Goal: Task Accomplishment & Management: Use online tool/utility

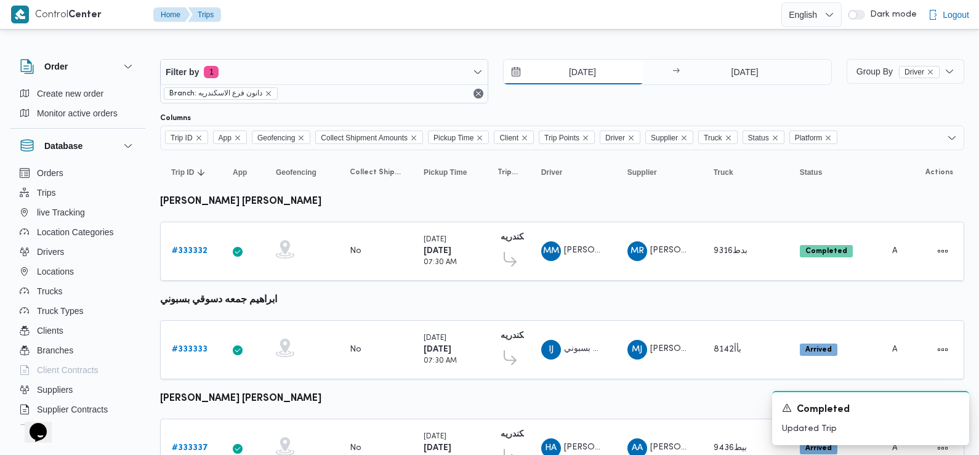
click at [596, 78] on input "26/8/2025" at bounding box center [574, 72] width 140 height 25
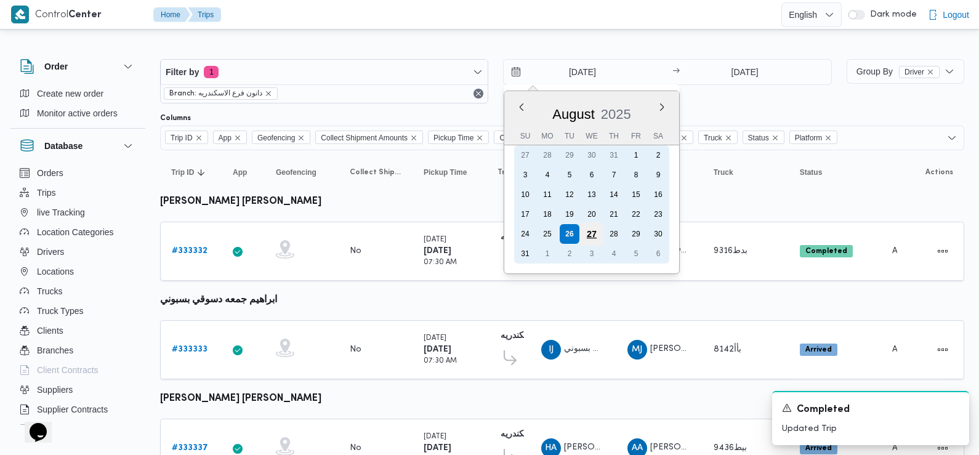
click at [590, 233] on div "27" at bounding box center [591, 233] width 23 height 23
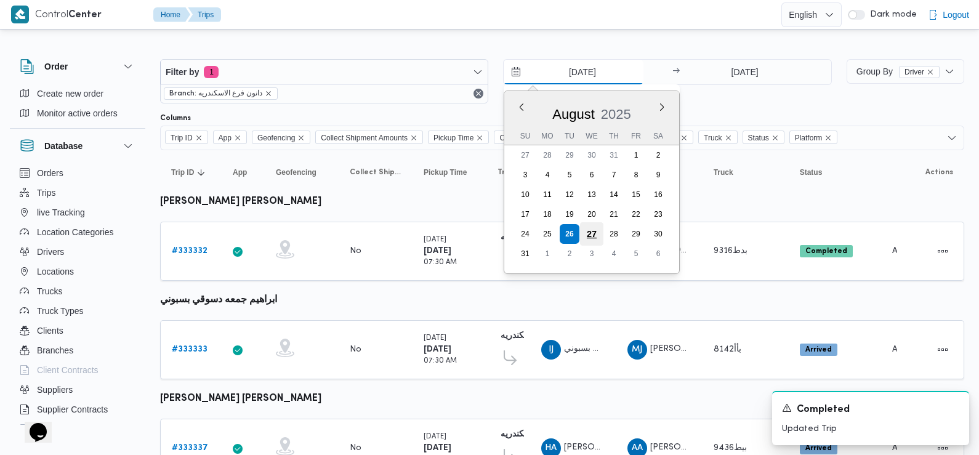
type input "27/8/2025"
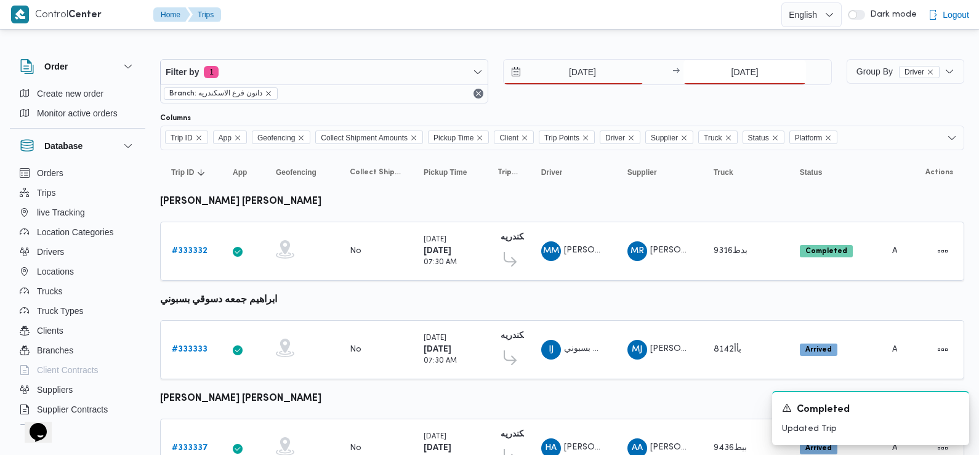
click at [769, 71] on input "26/8/2025" at bounding box center [744, 72] width 123 height 25
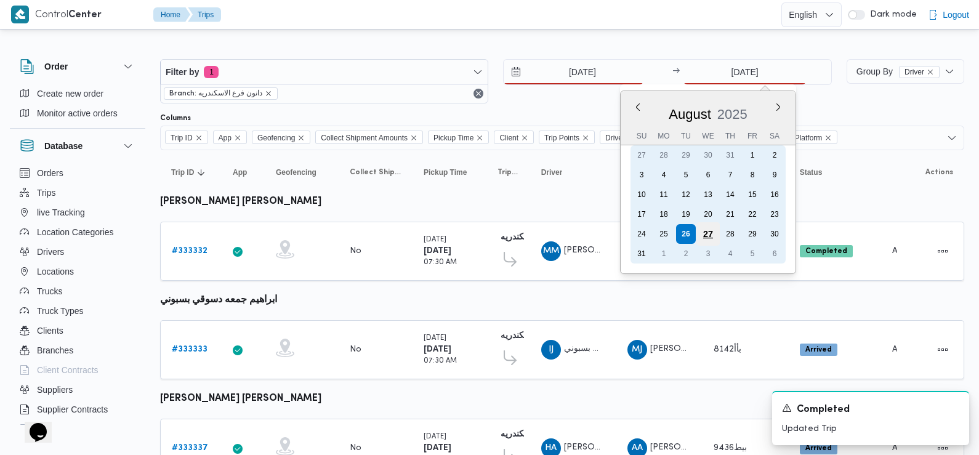
click at [708, 230] on div "27" at bounding box center [707, 233] width 23 height 23
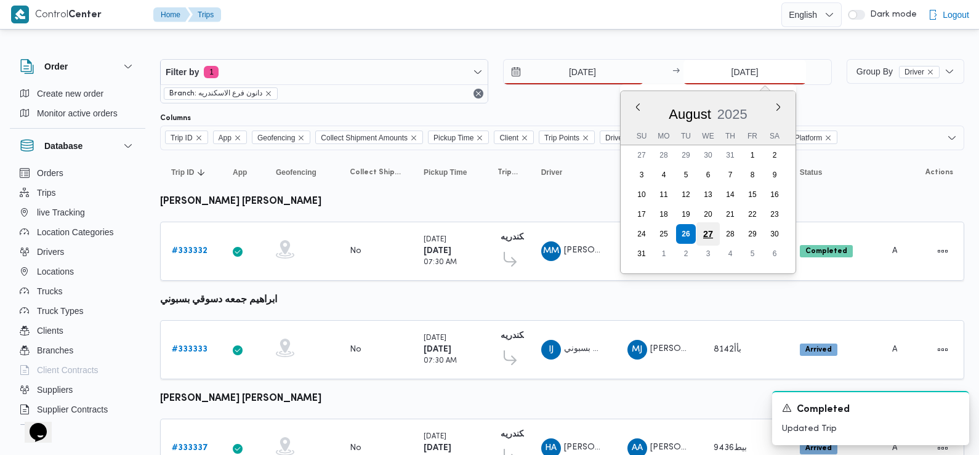
type input "27/8/2025"
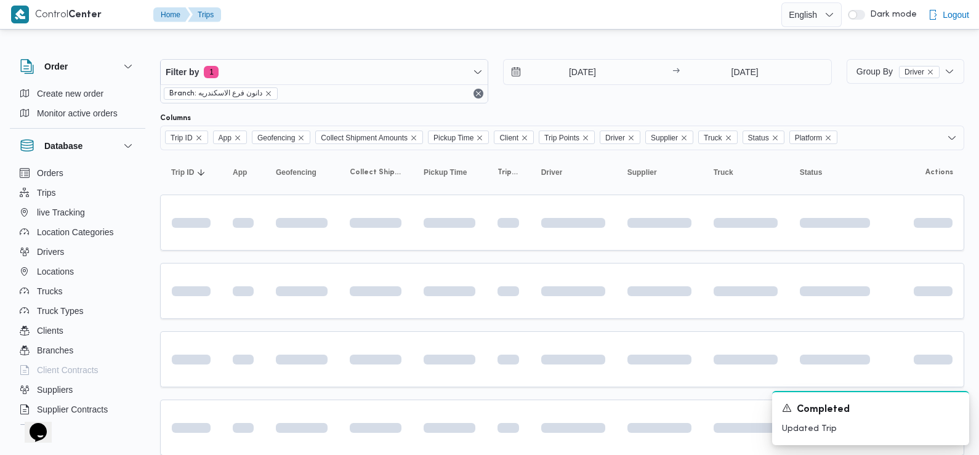
click at [568, 117] on div "Columns" at bounding box center [562, 118] width 804 height 10
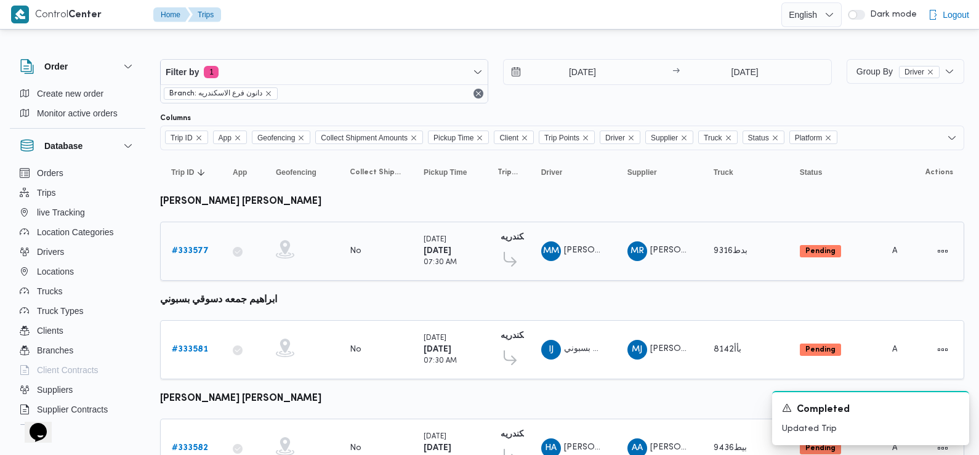
click at [191, 251] on b "# 333577" at bounding box center [190, 251] width 37 height 8
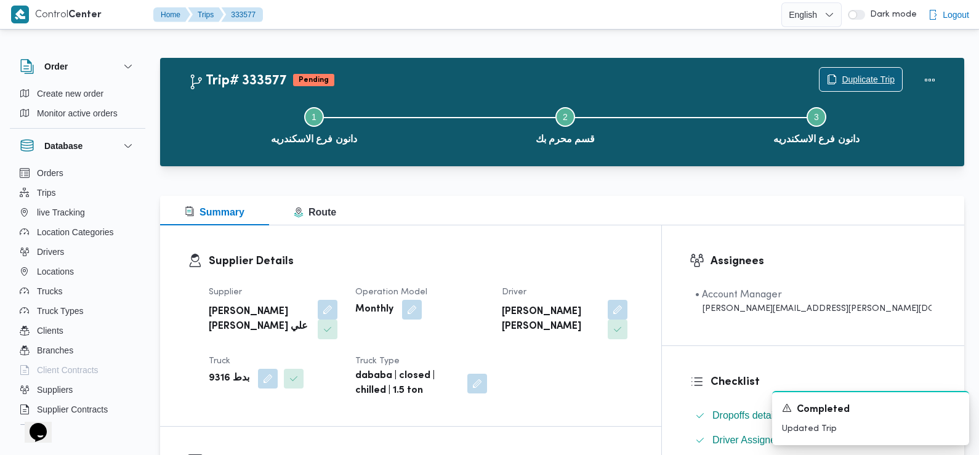
click at [850, 76] on span "Duplicate Trip" at bounding box center [868, 79] width 53 height 15
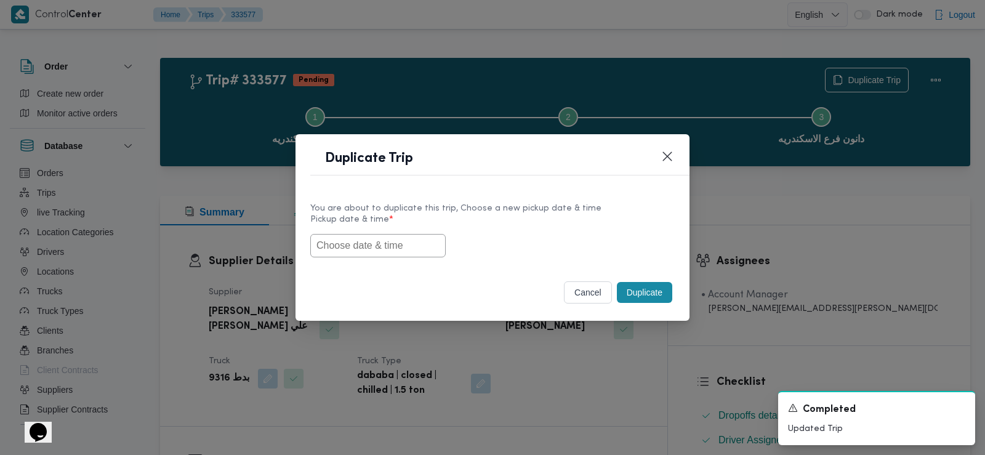
click at [398, 244] on input "text" at bounding box center [377, 245] width 135 height 23
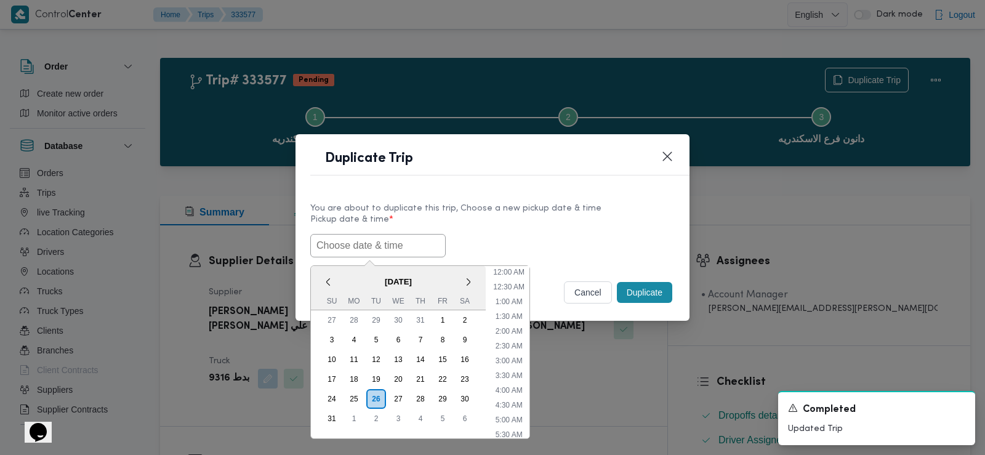
scroll to position [289, 0]
click at [348, 286] on span "August 2025" at bounding box center [398, 282] width 175 height 22
click at [671, 151] on button "Closes this modal window" at bounding box center [667, 155] width 15 height 15
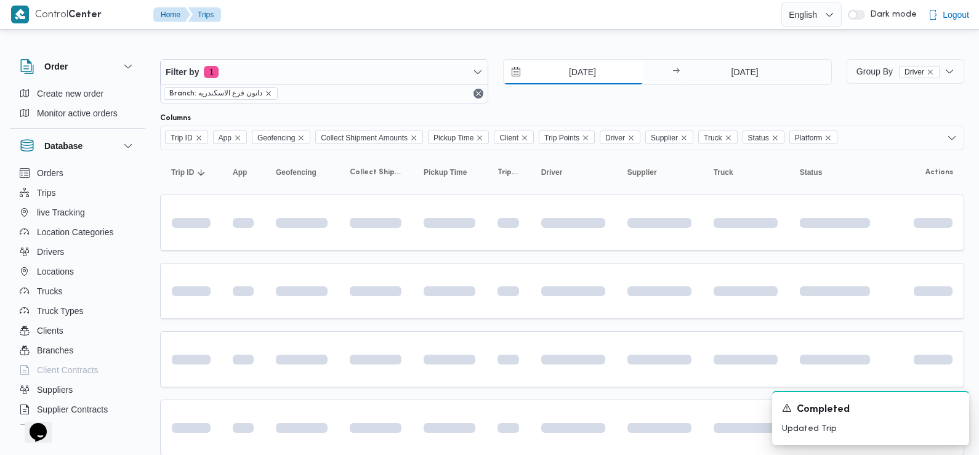
click at [583, 82] on input "27/8/2025" at bounding box center [574, 72] width 140 height 25
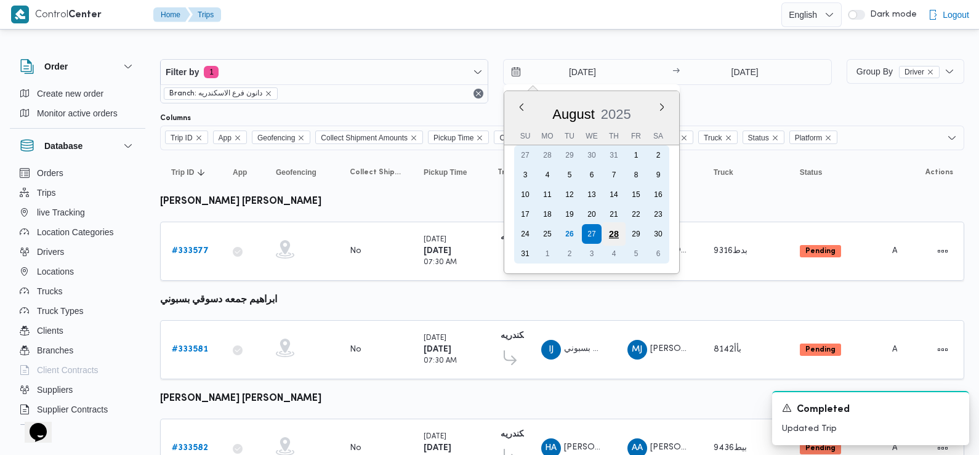
click at [618, 229] on div "28" at bounding box center [613, 233] width 23 height 23
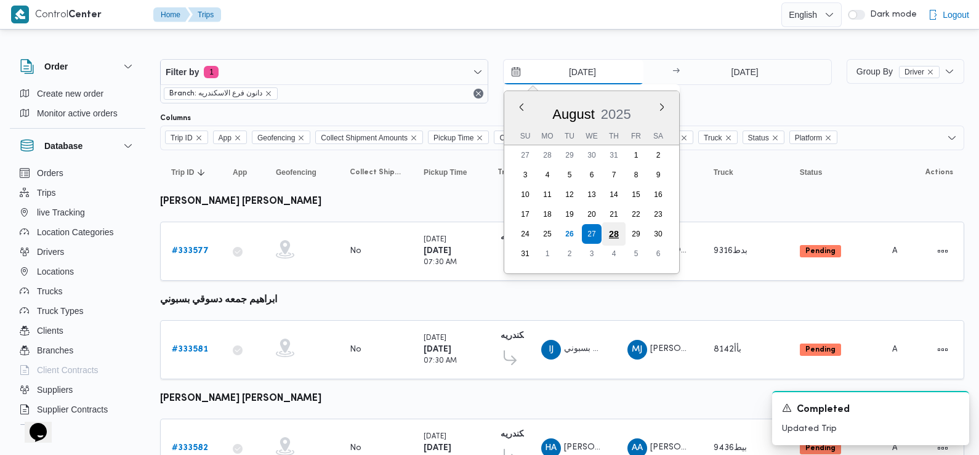
type input "28/8/2025"
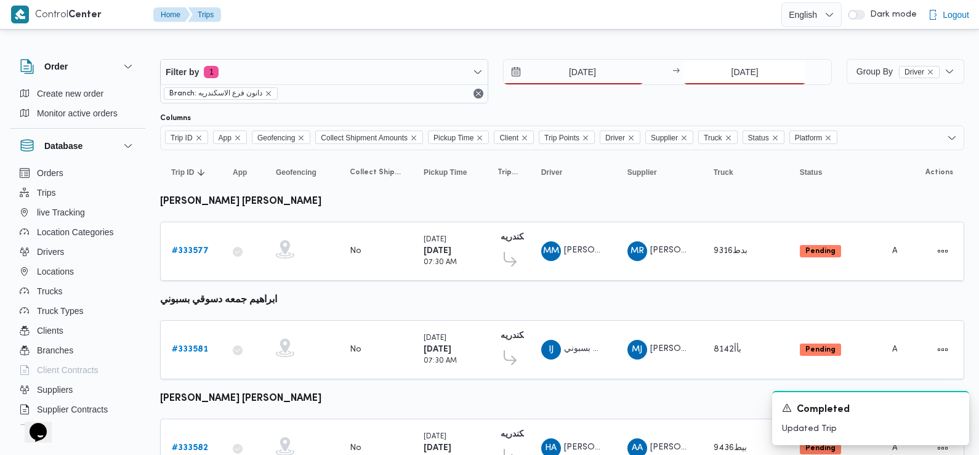
click at [732, 65] on input "27/8/2025" at bounding box center [744, 72] width 123 height 25
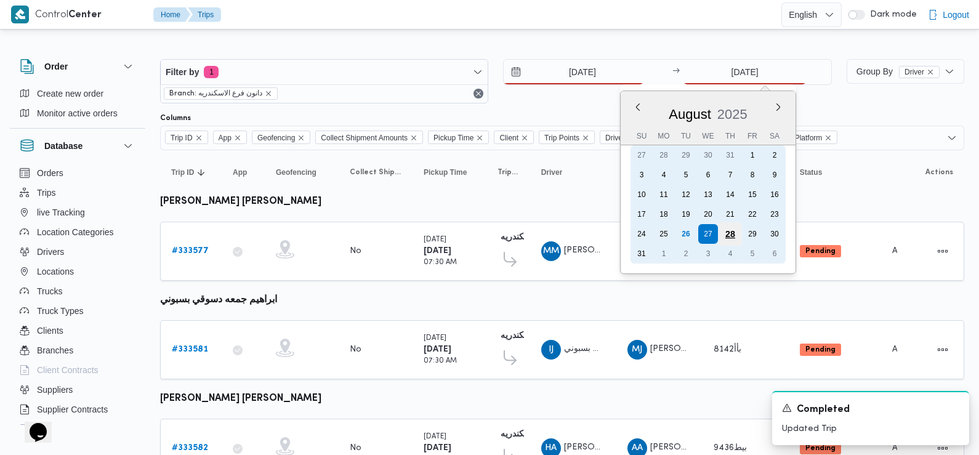
click at [733, 236] on div "28" at bounding box center [729, 233] width 23 height 23
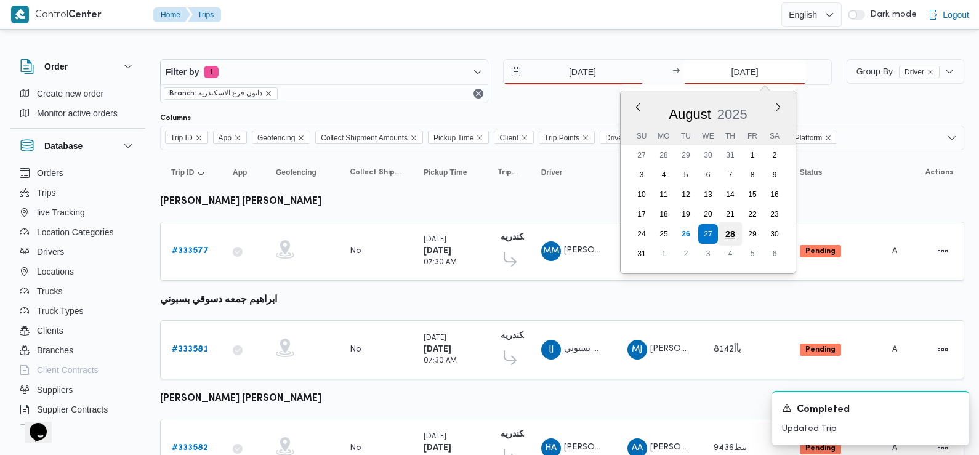
type input "28/8/2025"
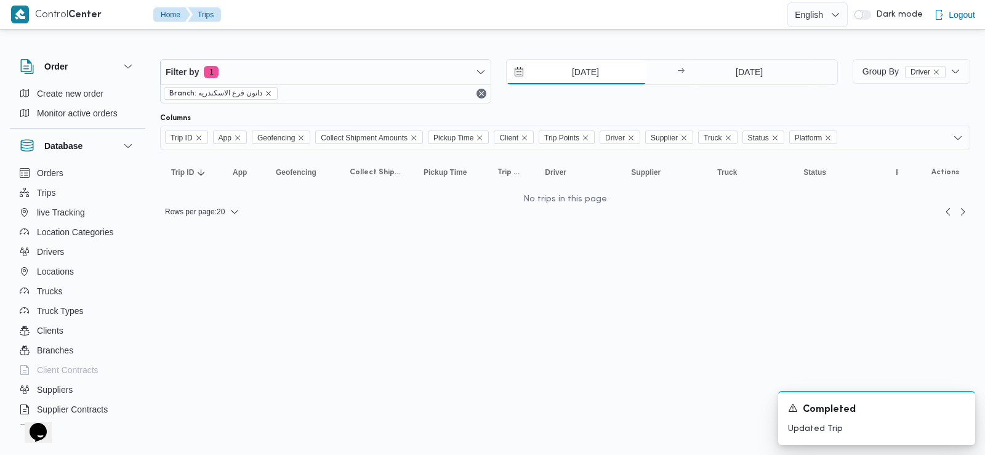
click at [563, 73] on input "28/8/2025" at bounding box center [577, 72] width 140 height 25
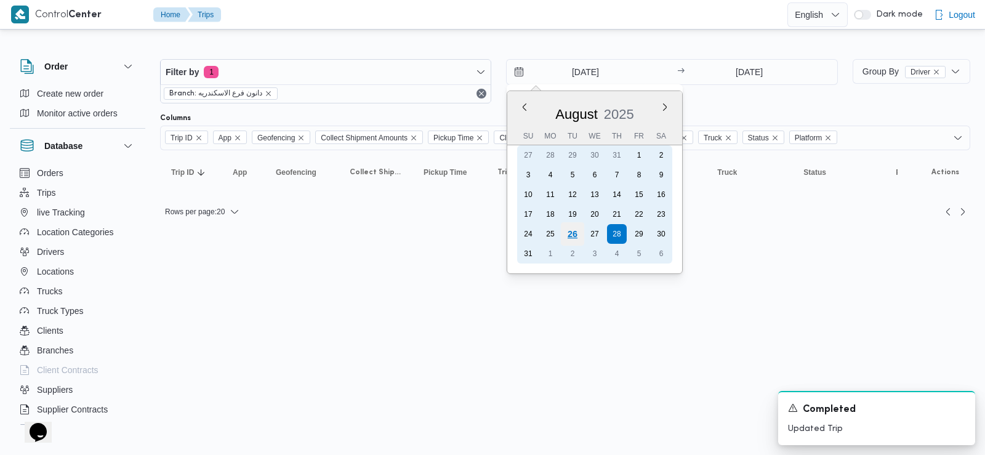
click at [575, 234] on div "26" at bounding box center [572, 233] width 23 height 23
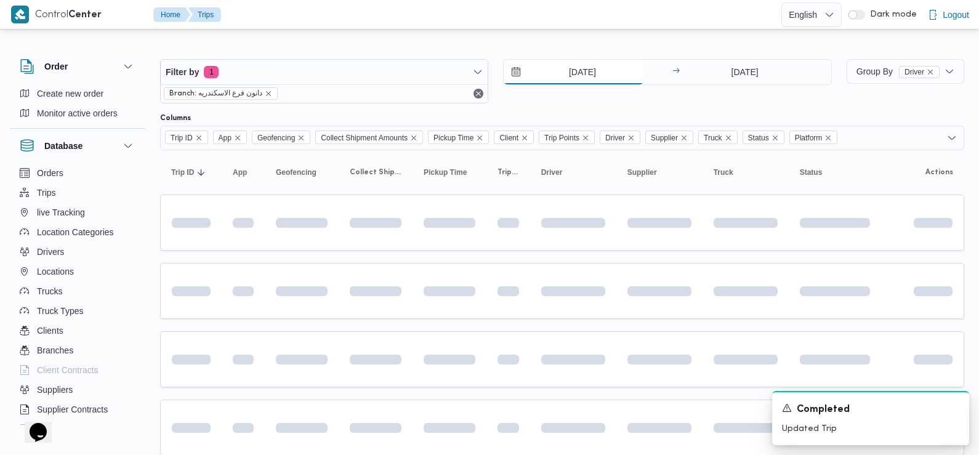
click at [598, 72] on input "26/8/2025" at bounding box center [574, 72] width 140 height 25
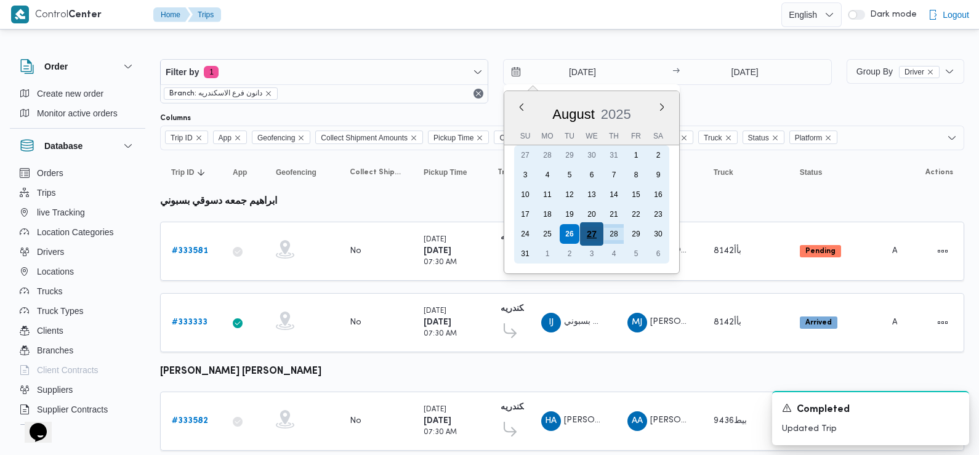
click at [592, 235] on div "27" at bounding box center [591, 233] width 23 height 23
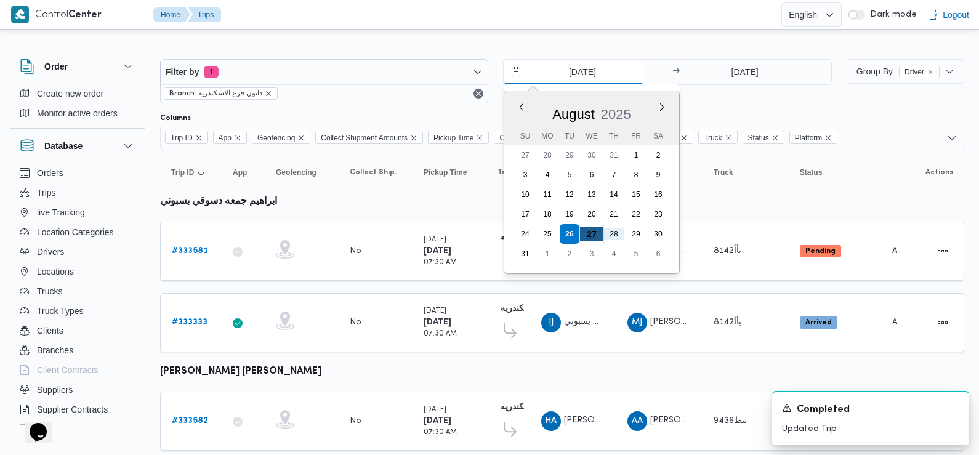
type input "27/8/2025"
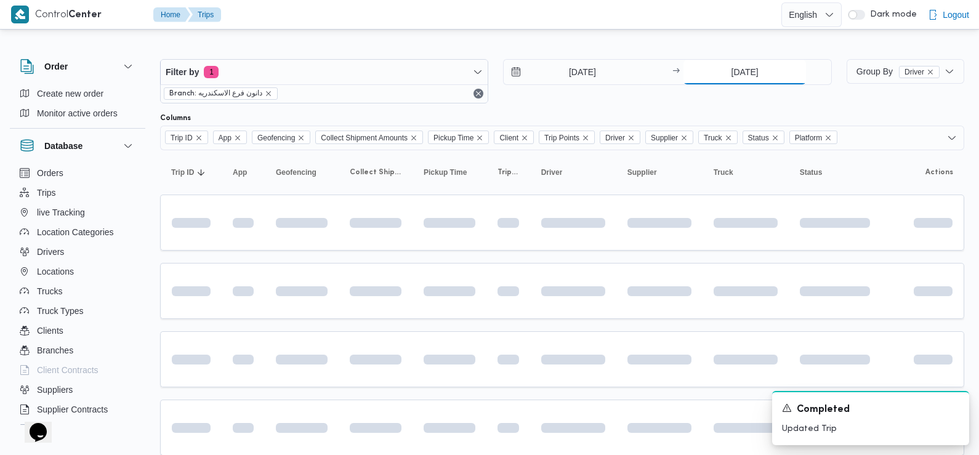
click at [733, 62] on input "28/8/2025" at bounding box center [744, 72] width 123 height 25
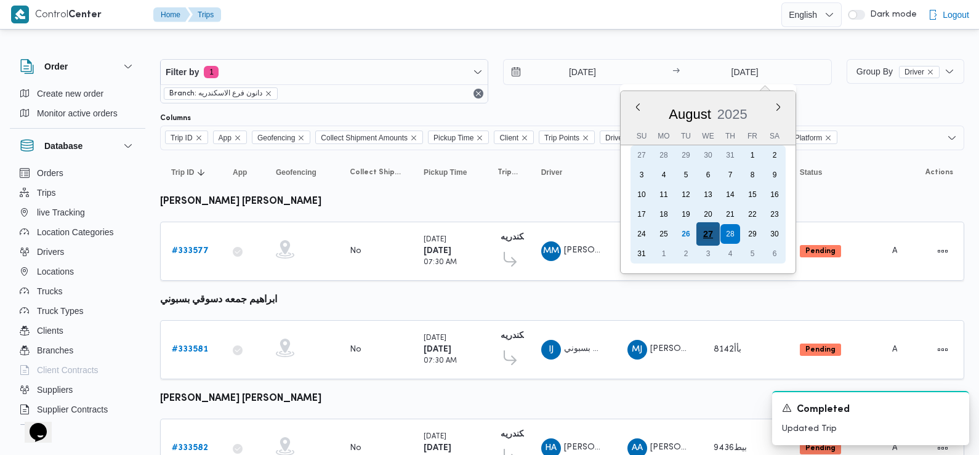
click at [709, 235] on div "27" at bounding box center [707, 233] width 23 height 23
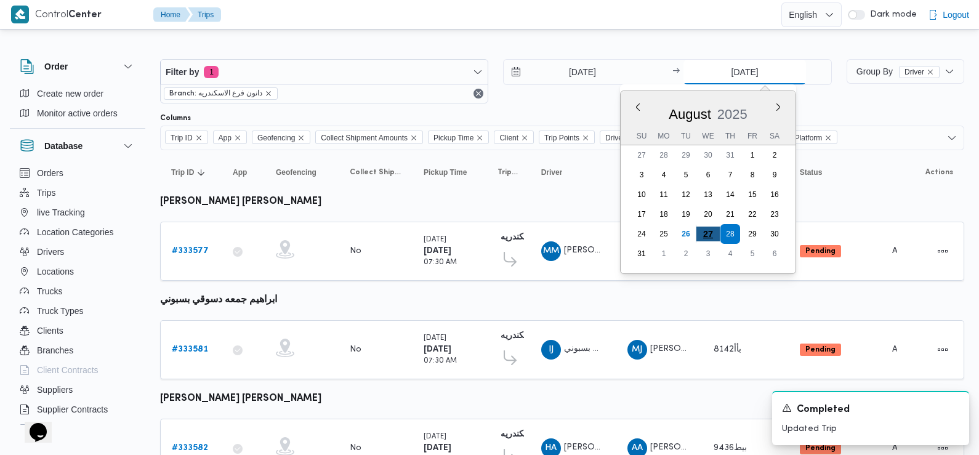
type input "27/8/2025"
click at [531, 101] on div "27/8/2025 → 27/8/2025 Previous Month Next month August 2025 August 2025 Su Mo T…" at bounding box center [667, 81] width 328 height 44
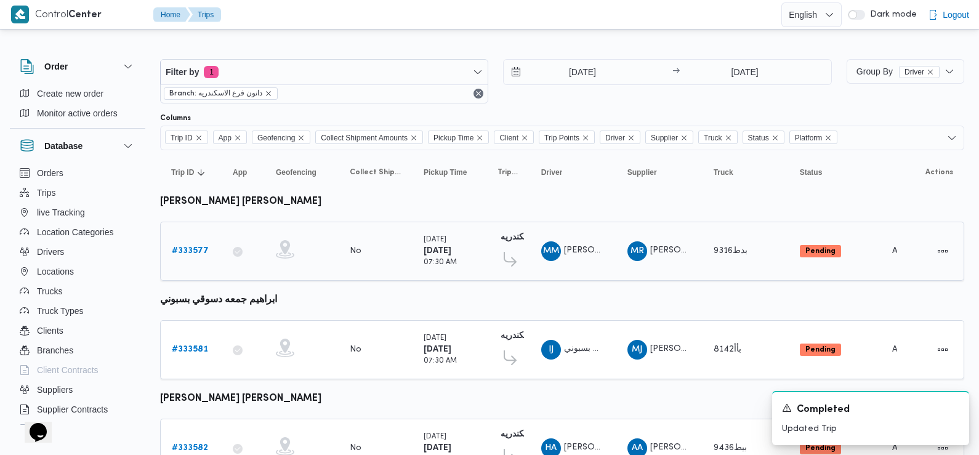
click at [190, 251] on b "# 333577" at bounding box center [190, 251] width 37 height 8
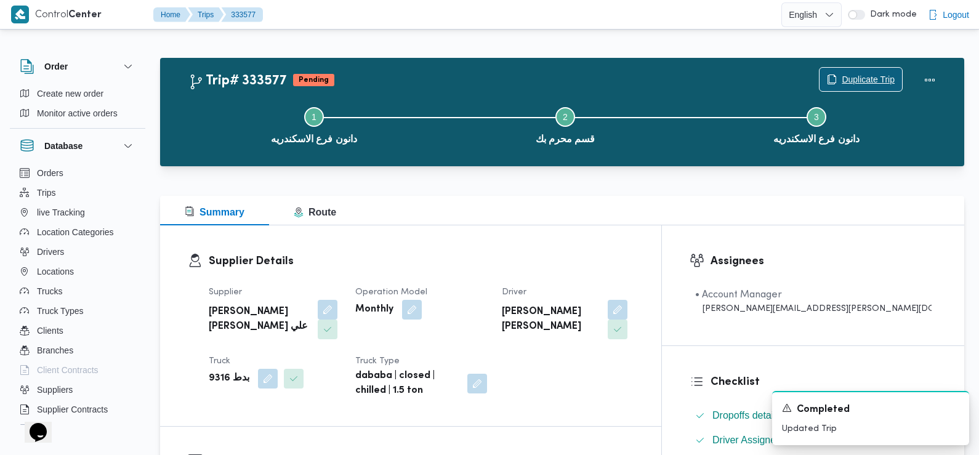
click at [853, 75] on span "Duplicate Trip" at bounding box center [868, 79] width 53 height 15
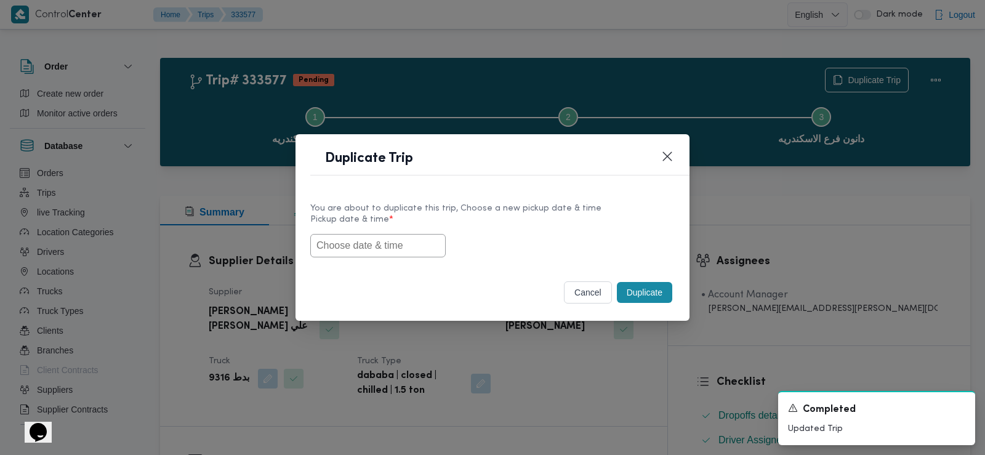
click at [368, 234] on input "text" at bounding box center [377, 245] width 135 height 23
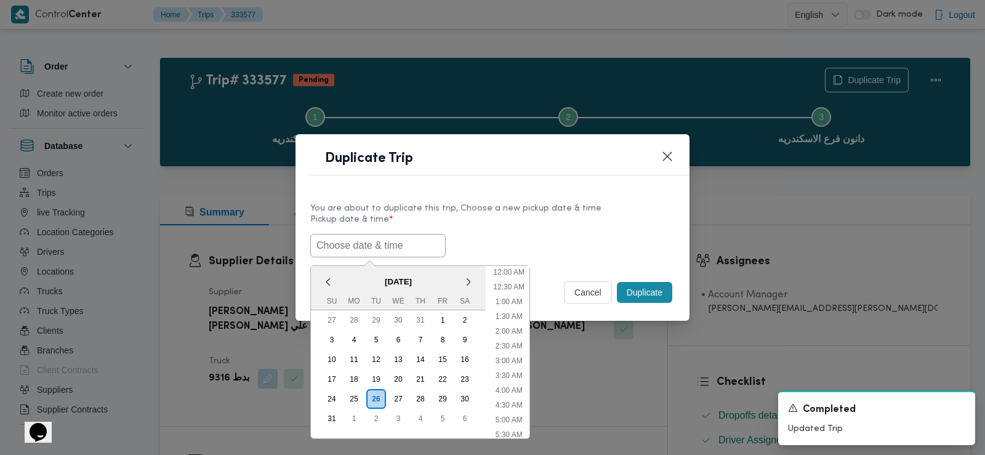
scroll to position [289, 0]
click at [351, 278] on span "August 2025" at bounding box center [398, 282] width 175 height 22
click at [398, 395] on div "27" at bounding box center [398, 398] width 23 height 23
click at [510, 287] on li "6:00 AM" at bounding box center [509, 287] width 37 height 12
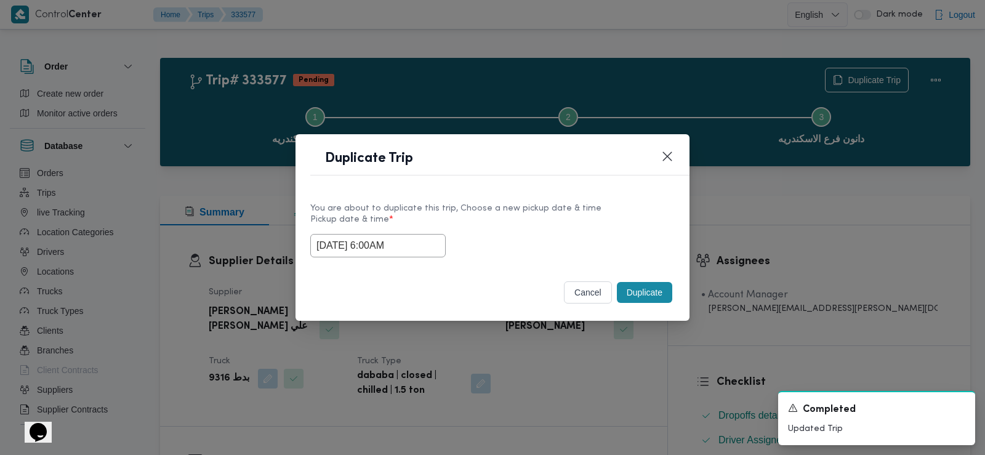
click at [354, 243] on input "27/08/2025 6:00AM" at bounding box center [377, 245] width 135 height 23
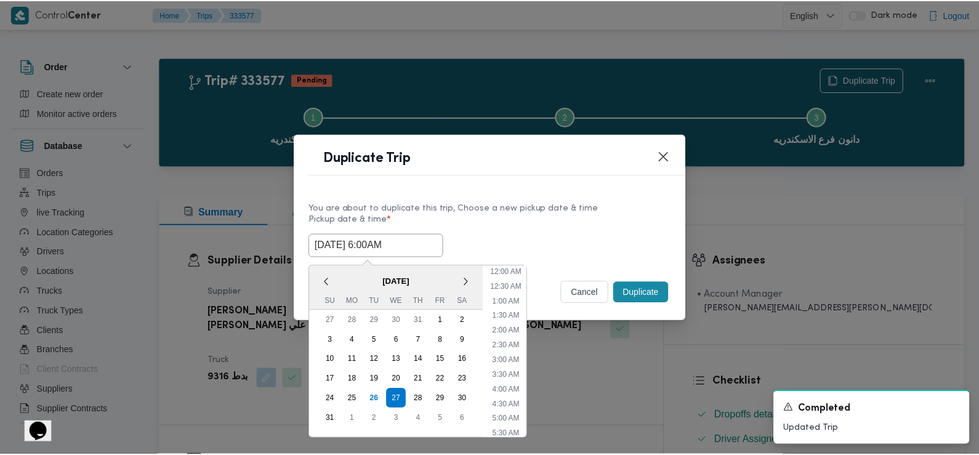
scroll to position [97, 0]
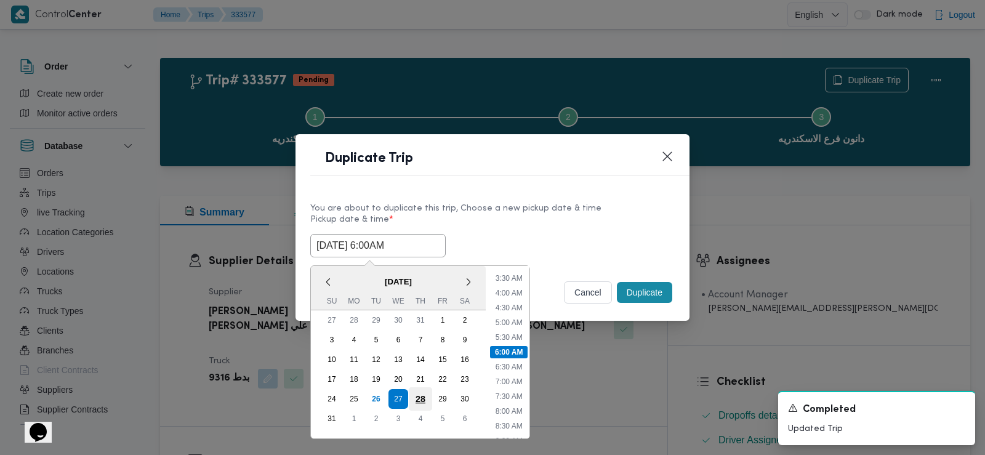
click at [420, 399] on div "28" at bounding box center [420, 398] width 23 height 23
type input "28/08/2025 6:00AM"
click at [665, 156] on button "Closes this modal window" at bounding box center [667, 155] width 15 height 15
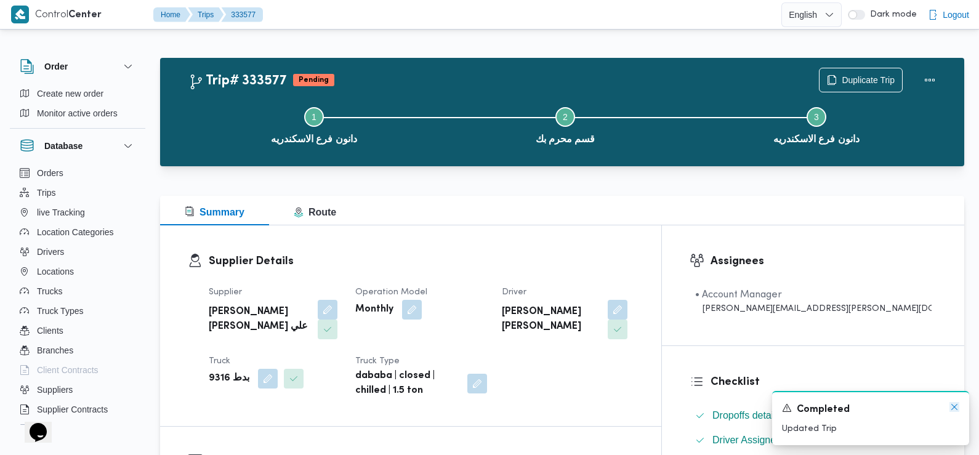
click at [953, 406] on icon "Dismiss toast" at bounding box center [954, 407] width 6 height 6
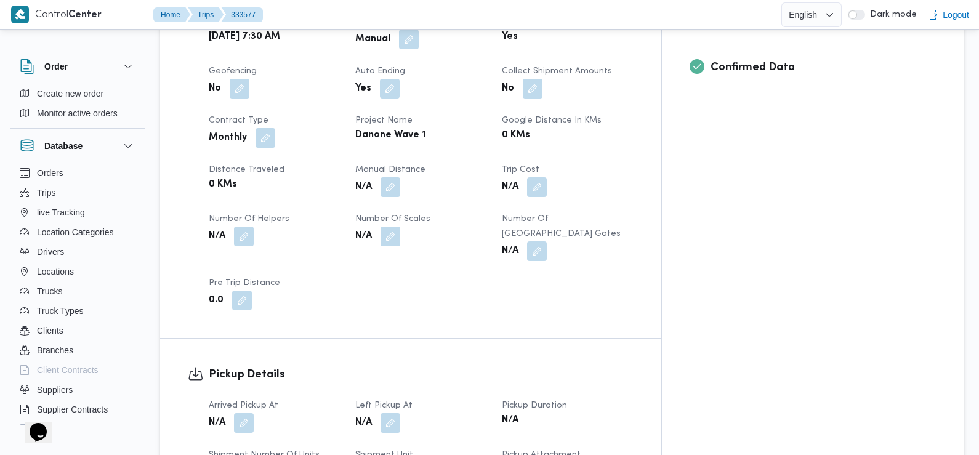
scroll to position [0, 0]
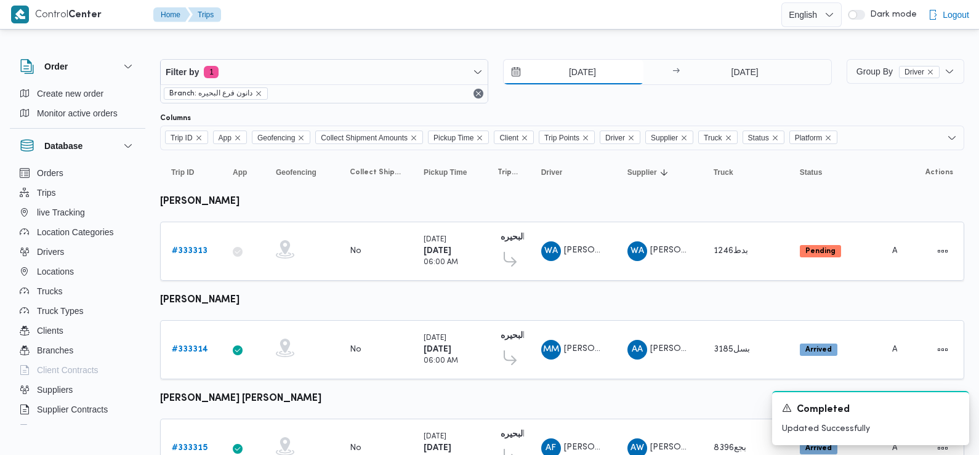
click at [577, 70] on input "26/8/2025" at bounding box center [574, 72] width 140 height 25
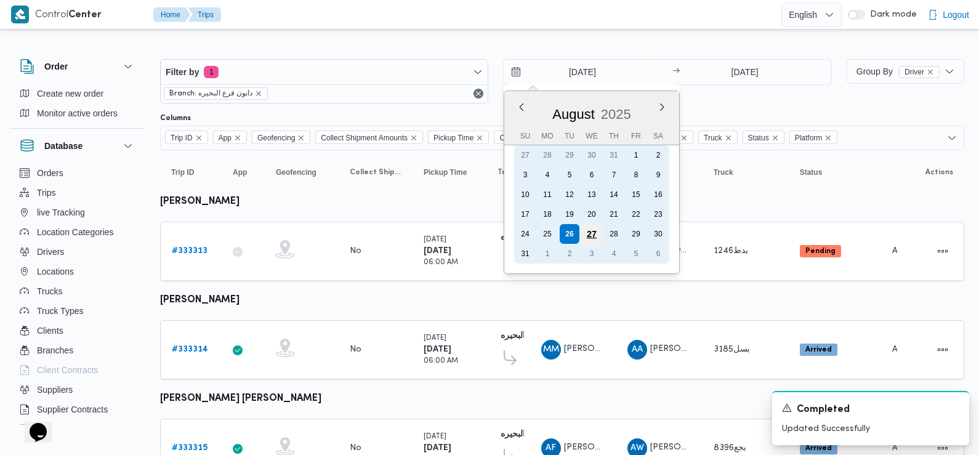
click at [592, 233] on div "27" at bounding box center [591, 233] width 23 height 23
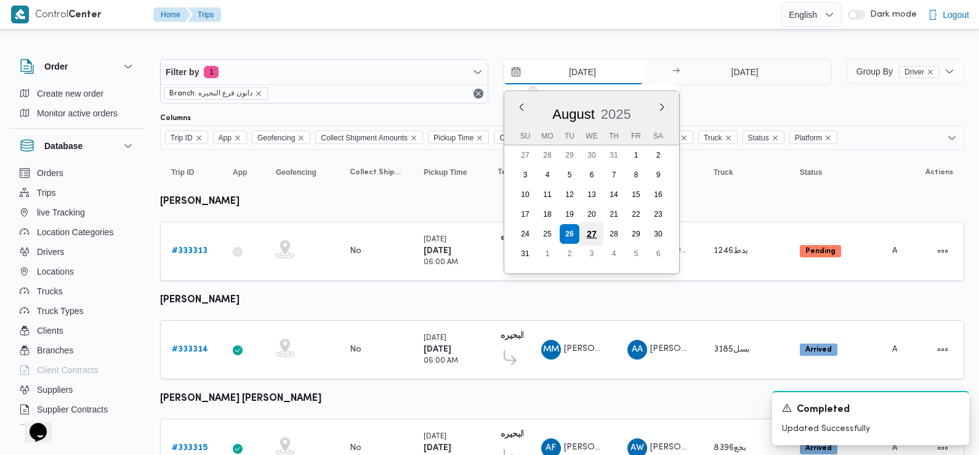
type input "27/8/2025"
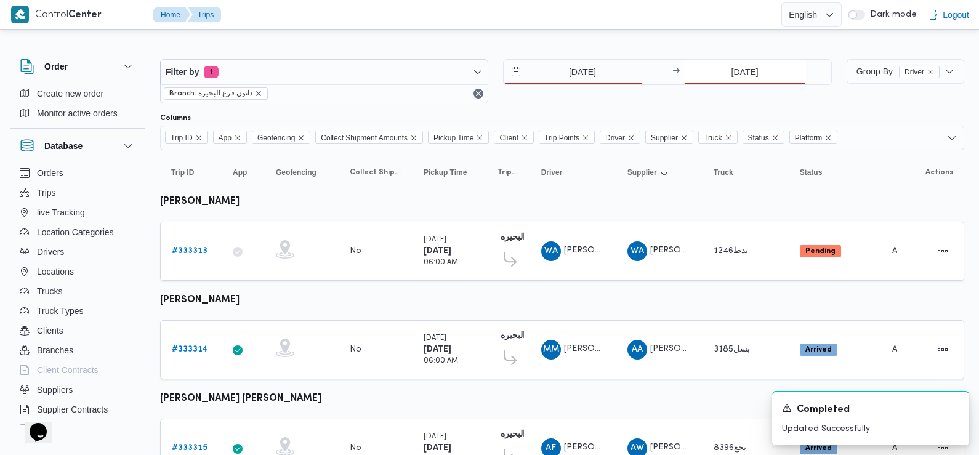
click at [745, 70] on input "26/8/2025" at bounding box center [744, 72] width 123 height 25
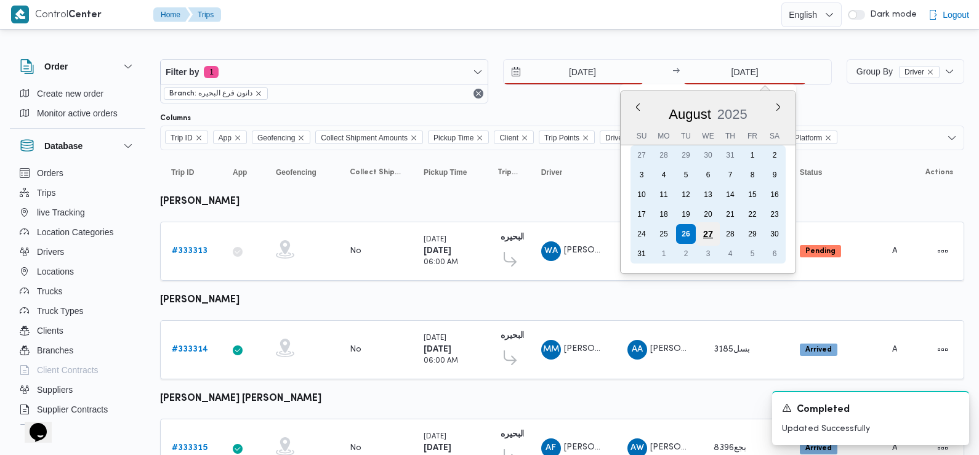
click at [708, 241] on div "27" at bounding box center [707, 233] width 23 height 23
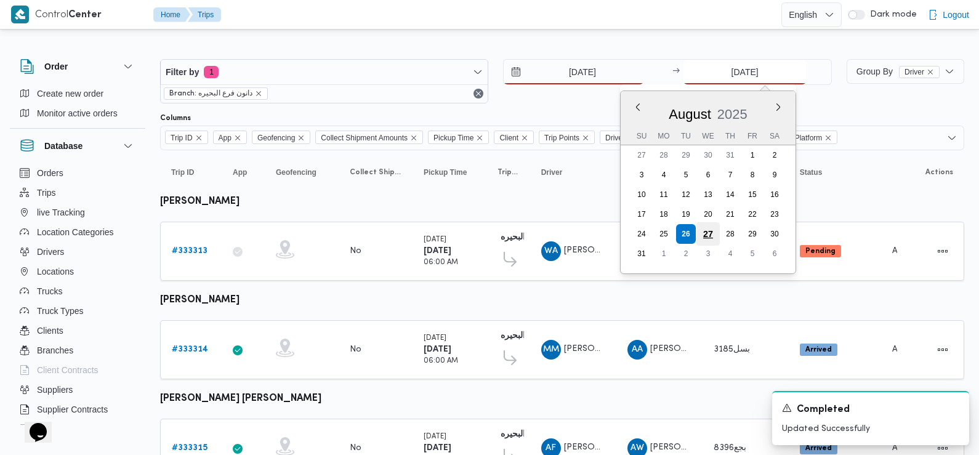
type input "27/8/2025"
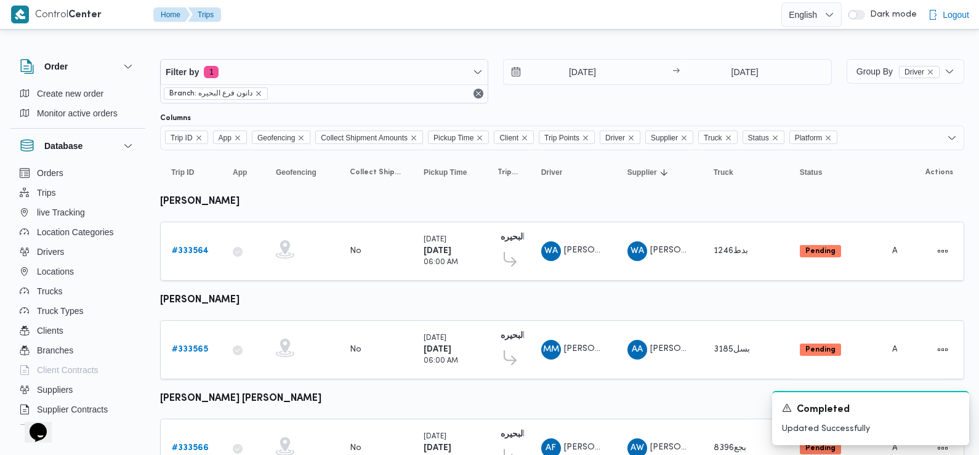
click at [563, 97] on div "27/8/2025 → 27/8/2025" at bounding box center [667, 81] width 328 height 44
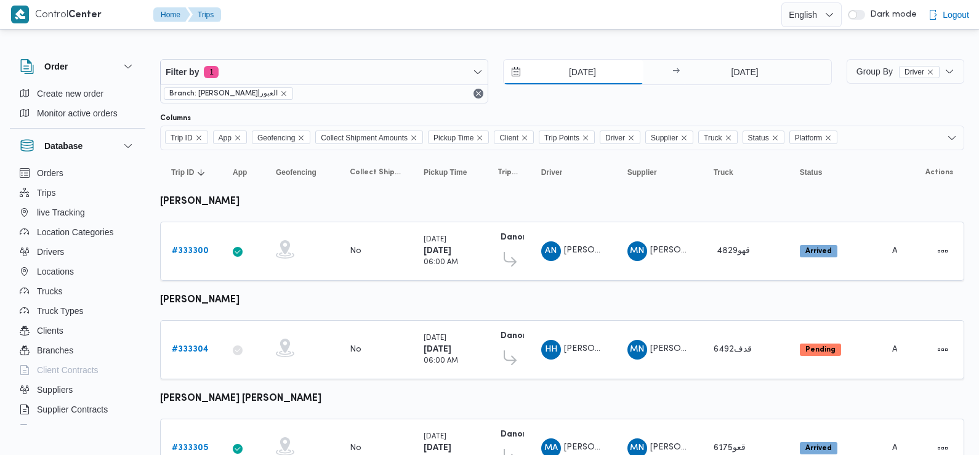
click at [582, 67] on input "26/8/2025" at bounding box center [574, 72] width 140 height 25
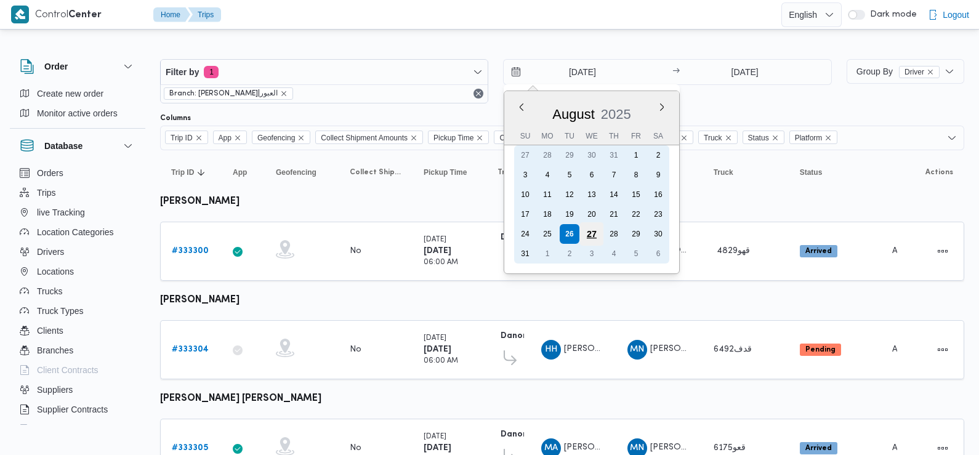
click at [594, 227] on div "27" at bounding box center [591, 233] width 23 height 23
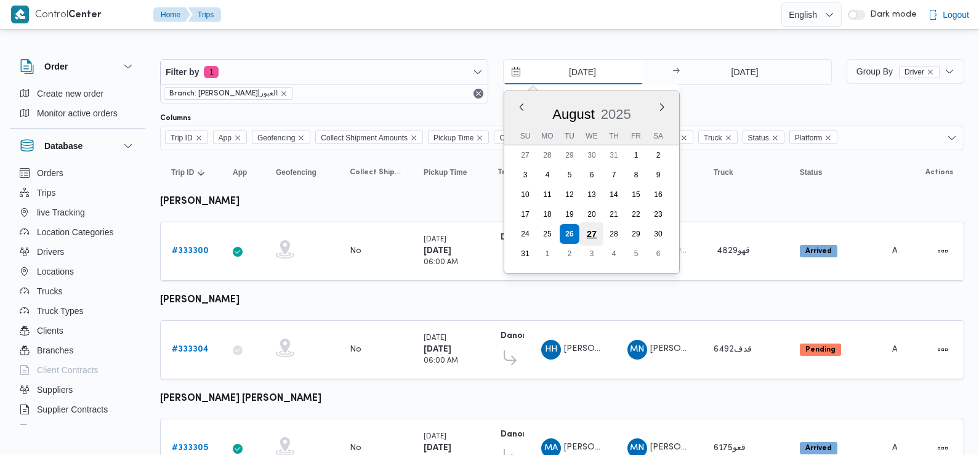
type input "27/8/2025"
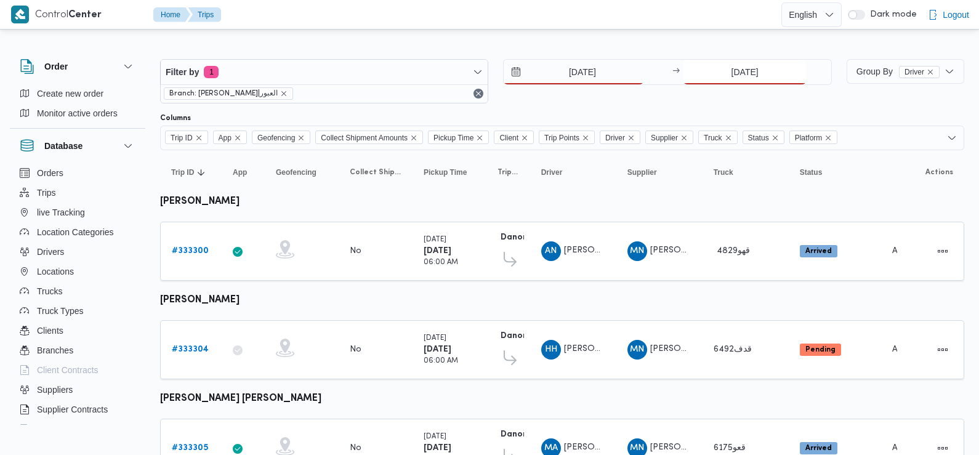
click at [755, 68] on input "26/8/2025" at bounding box center [744, 72] width 123 height 25
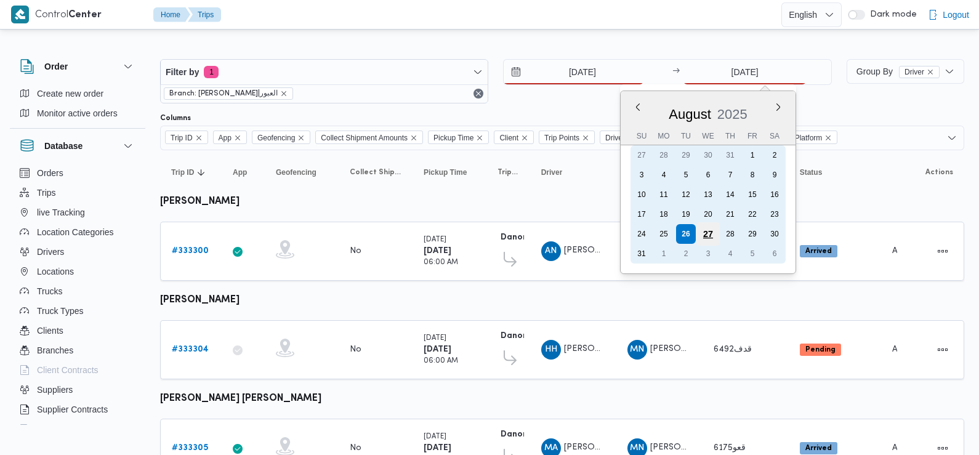
click at [712, 228] on div "27" at bounding box center [707, 233] width 23 height 23
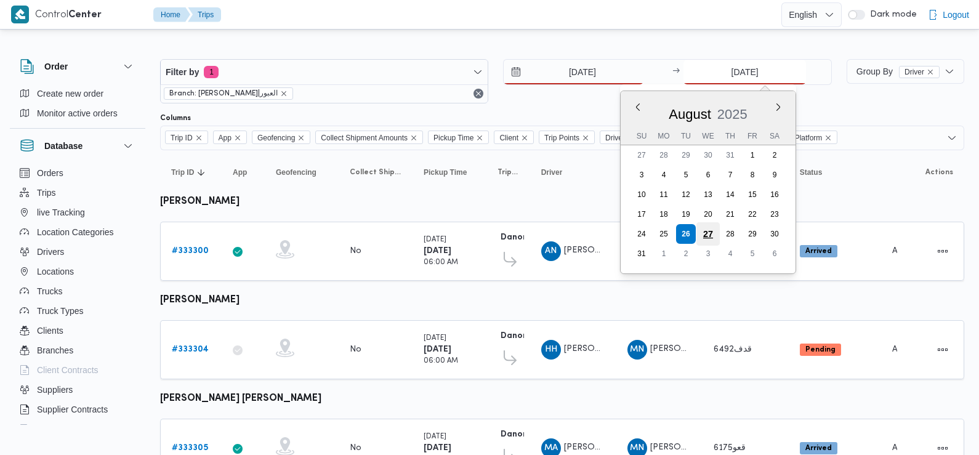
type input "27/8/2025"
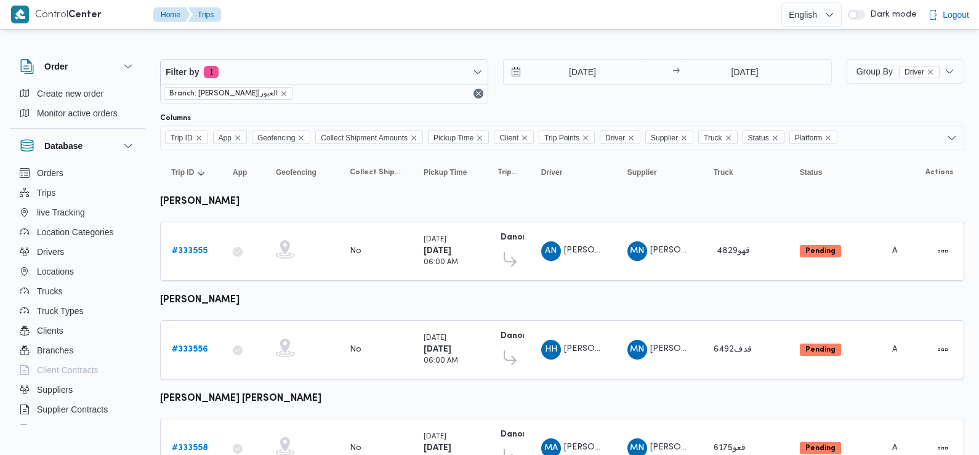
click at [650, 105] on div "Filter by 1 Branch: دانون|العبور 27/8/2025 → 27/8/2025" at bounding box center [496, 81] width 686 height 59
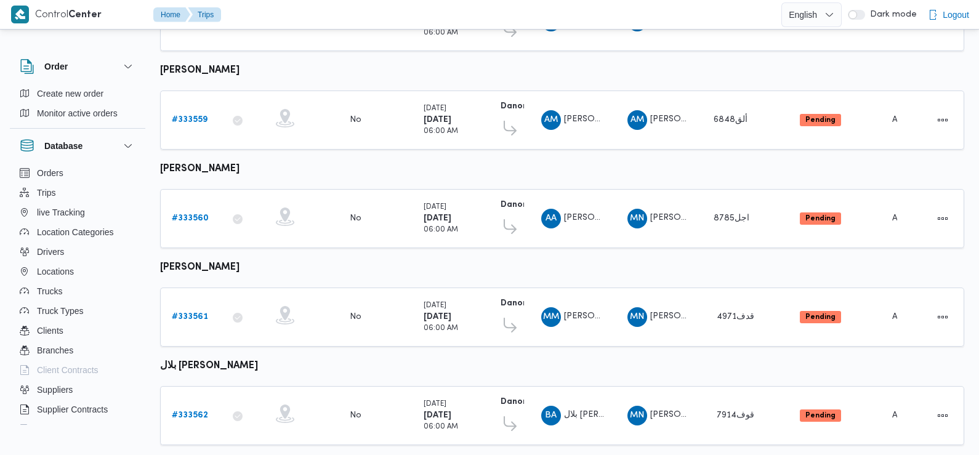
scroll to position [451, 0]
